Goal: Obtain resource: Obtain resource

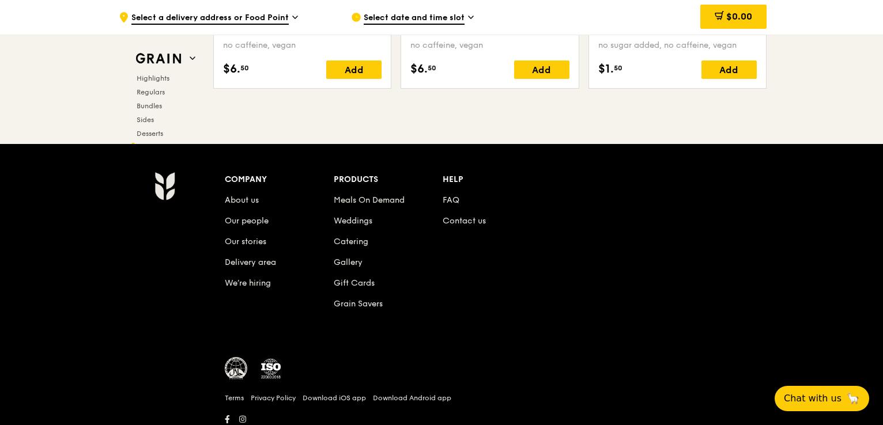
scroll to position [4826, 0]
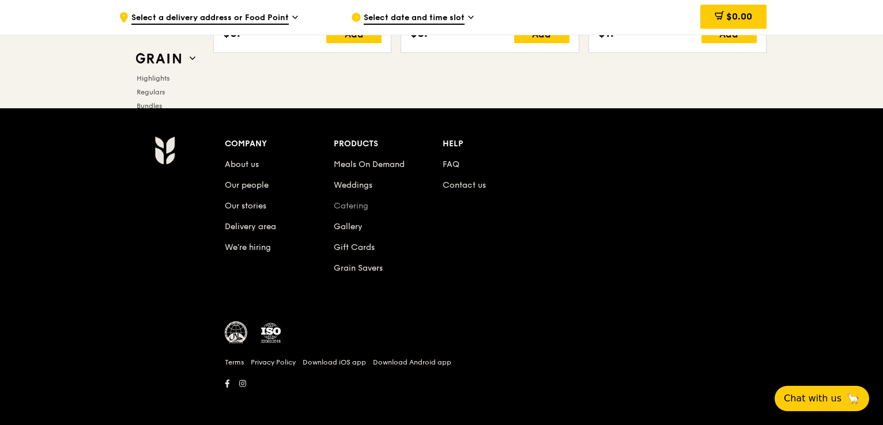
click at [345, 207] on link "Catering" at bounding box center [351, 206] width 35 height 10
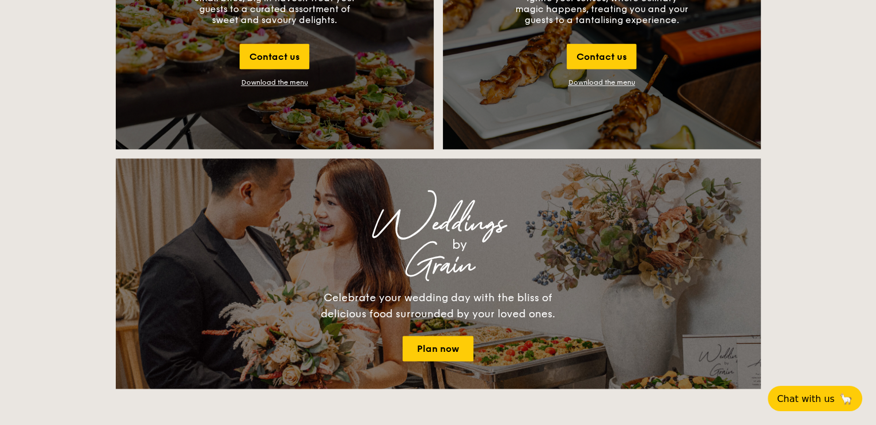
scroll to position [1268, 0]
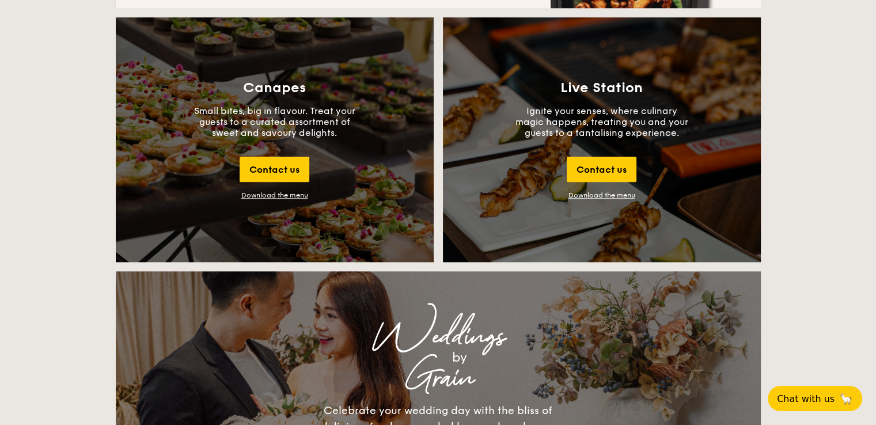
click at [272, 196] on div "Download the menu" at bounding box center [274, 195] width 67 height 8
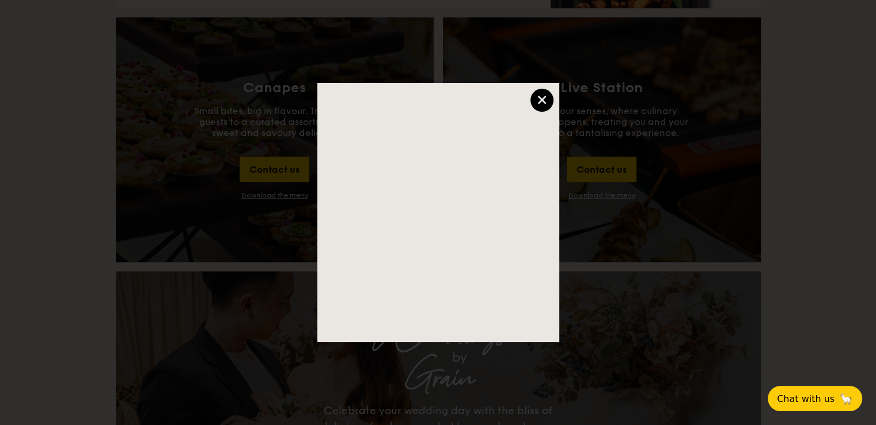
click at [546, 104] on div "×" at bounding box center [542, 100] width 23 height 23
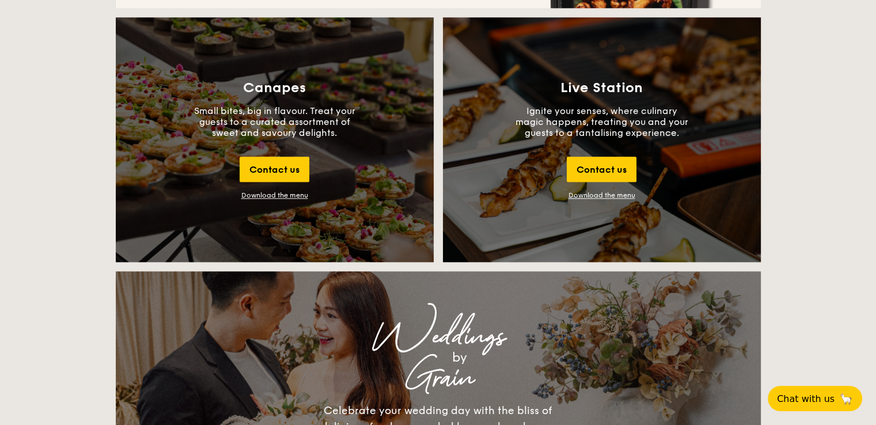
click at [264, 116] on p "Small bites, big in flavour. Treat your guests to a curated assortment of sweet…" at bounding box center [274, 121] width 173 height 33
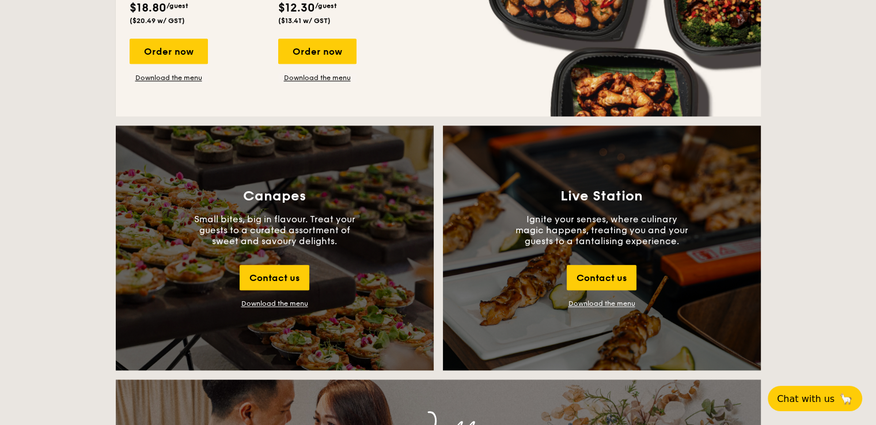
scroll to position [1152, 0]
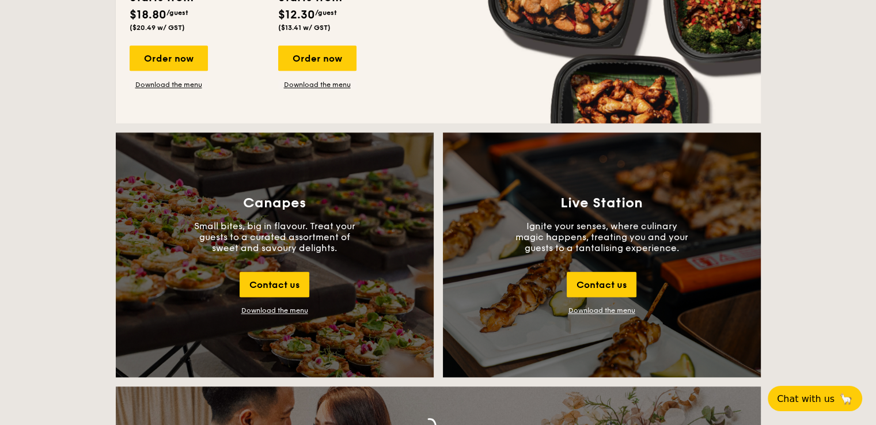
click at [280, 311] on div "Download the menu" at bounding box center [274, 311] width 67 height 8
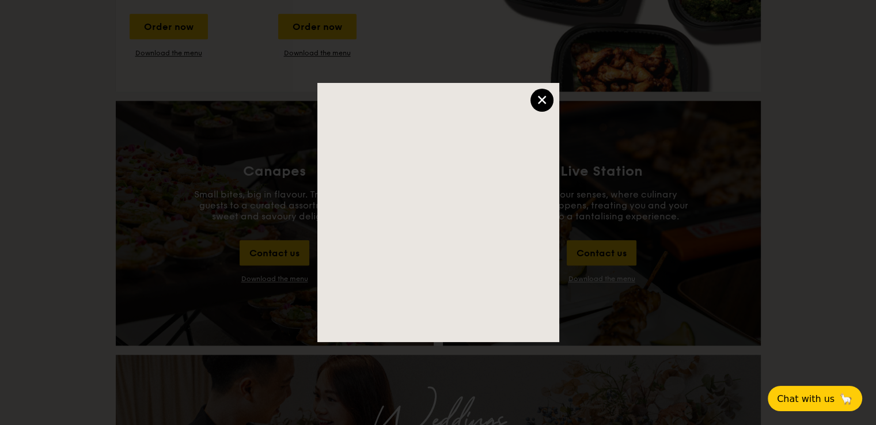
scroll to position [1210, 0]
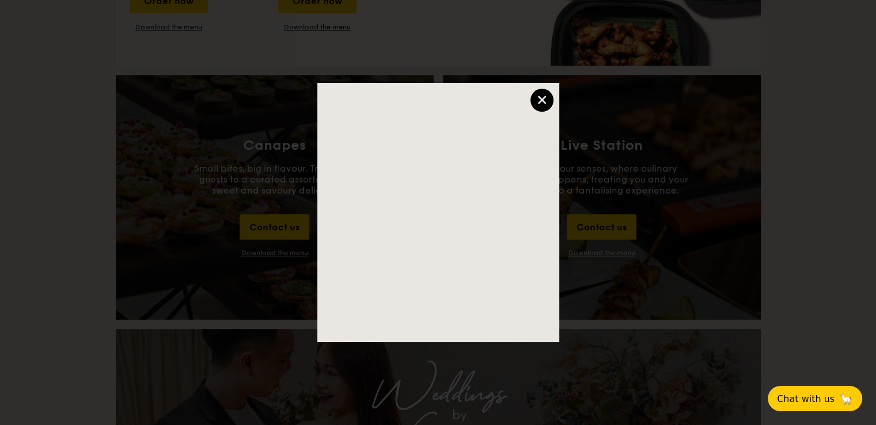
click at [540, 97] on div "×" at bounding box center [542, 100] width 23 height 23
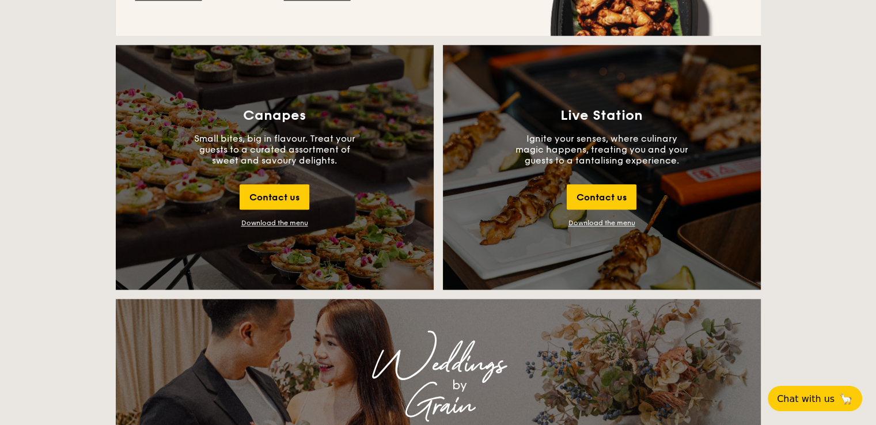
scroll to position [1383, 0]
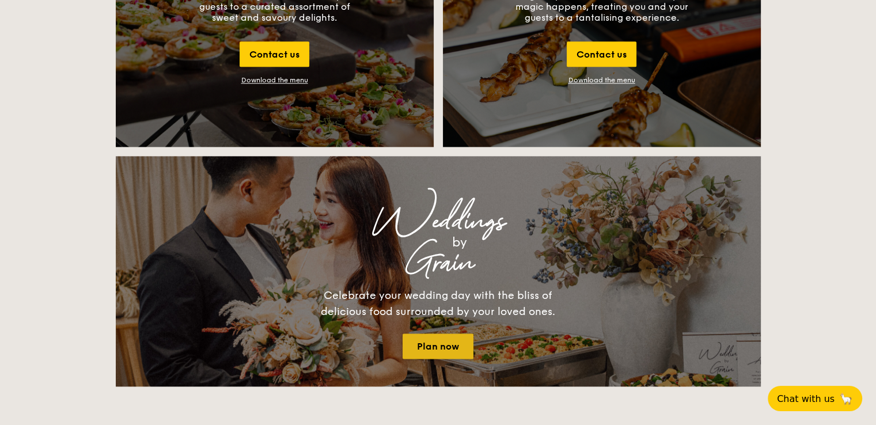
click at [442, 344] on link "Plan now" at bounding box center [438, 346] width 71 height 25
